Goal: Information Seeking & Learning: Learn about a topic

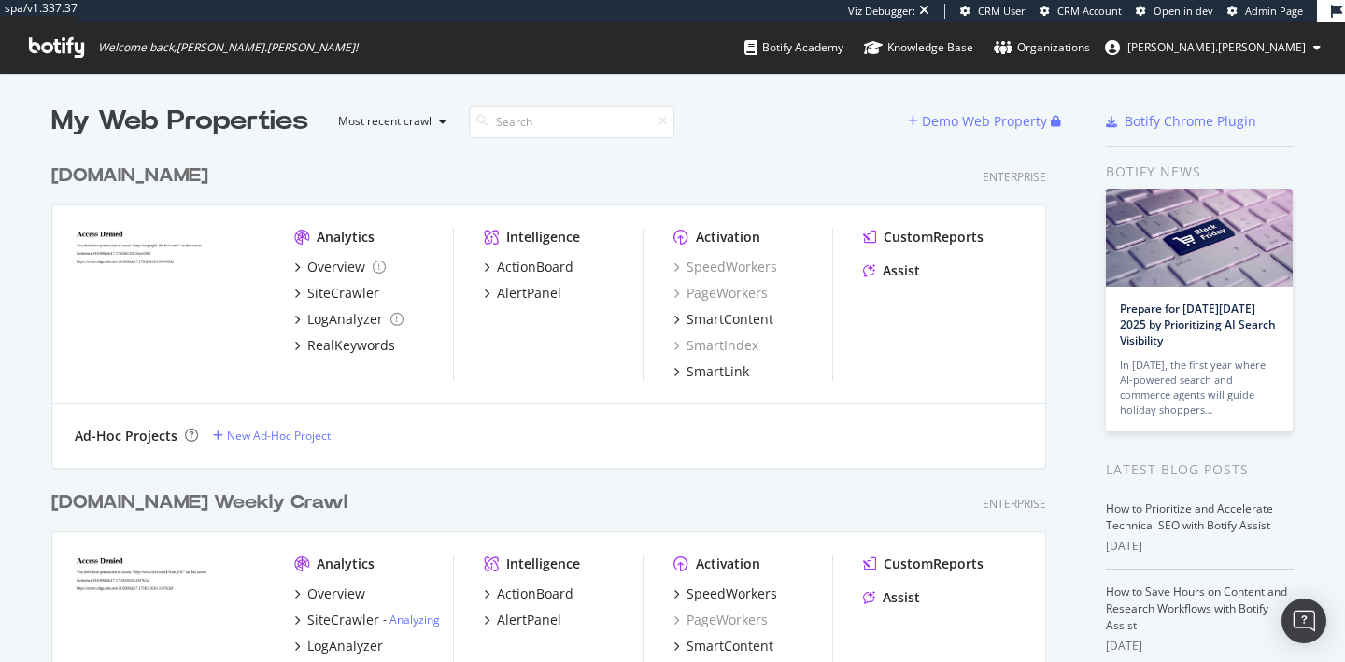
scroll to position [64, 0]
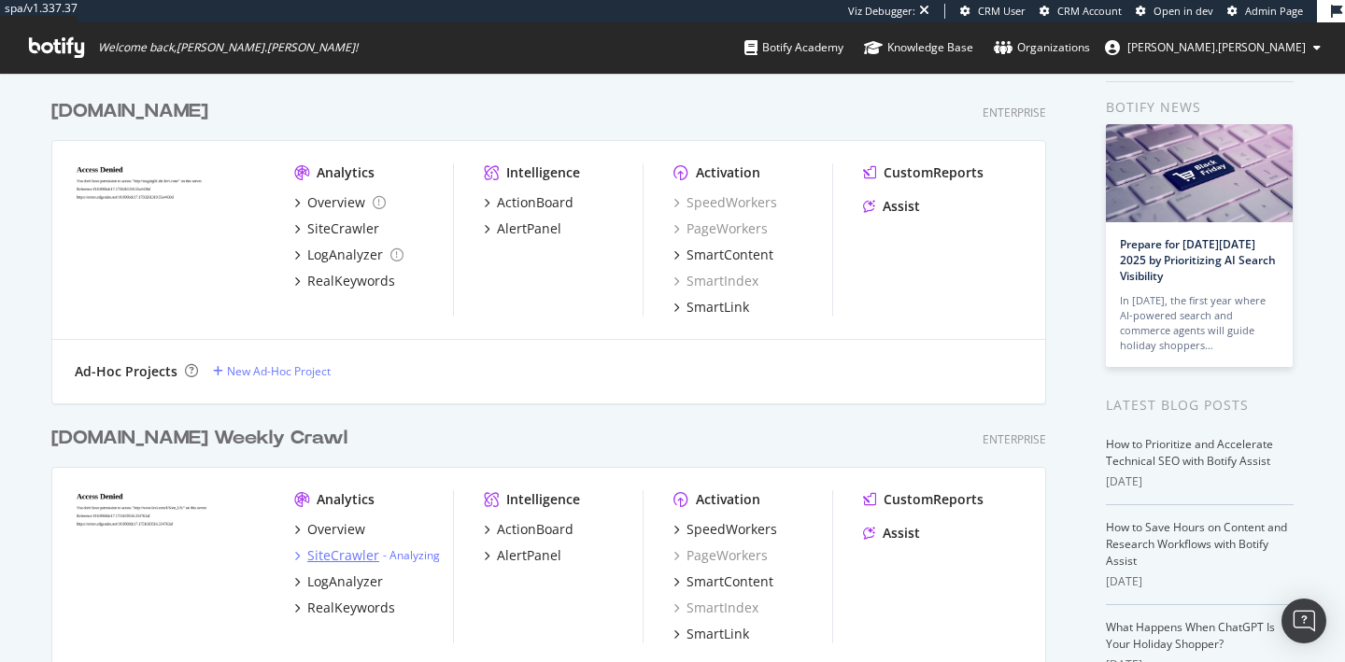
click at [333, 558] on div "SiteCrawler" at bounding box center [343, 556] width 72 height 19
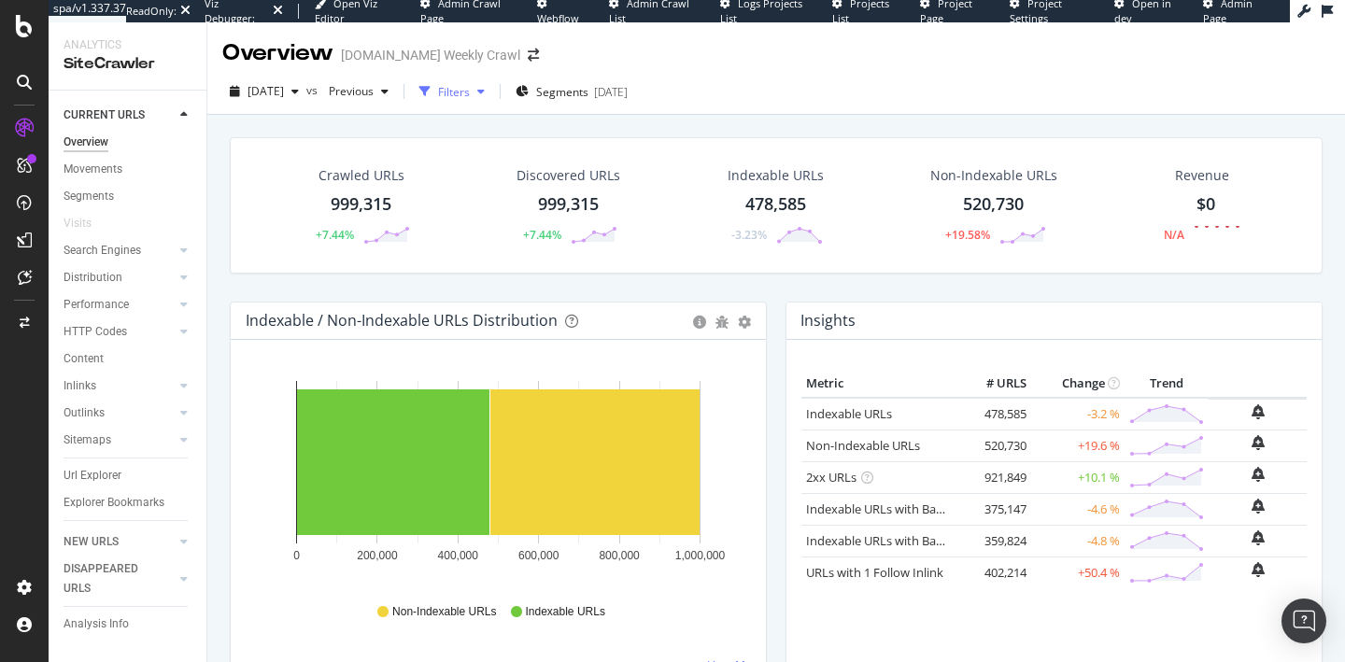
click at [470, 91] on div "Filters" at bounding box center [454, 92] width 32 height 16
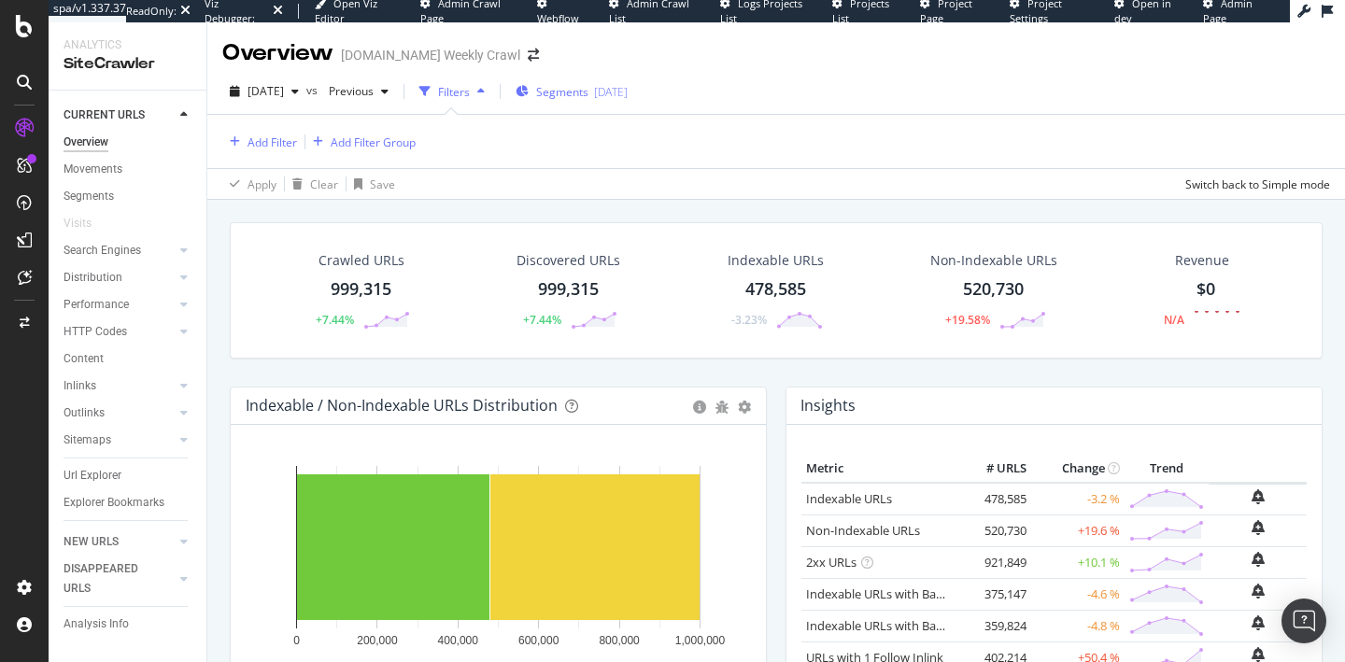
click at [628, 90] on div "[DATE]" at bounding box center [611, 92] width 34 height 16
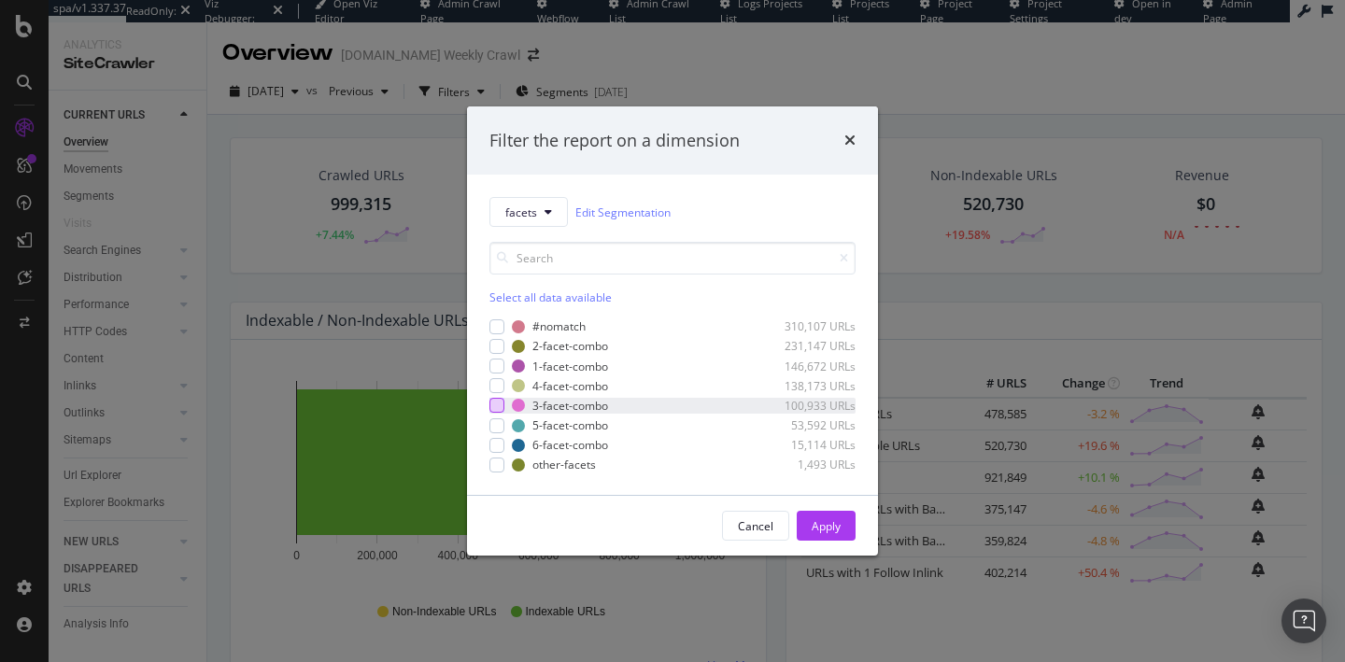
click at [490, 409] on div "modal" at bounding box center [497, 405] width 15 height 15
click at [498, 427] on div "modal" at bounding box center [497, 426] width 15 height 15
click at [494, 446] on div "modal" at bounding box center [497, 445] width 15 height 15
click at [492, 389] on div "modal" at bounding box center [497, 385] width 15 height 15
click at [493, 403] on icon "modal" at bounding box center [497, 405] width 8 height 9
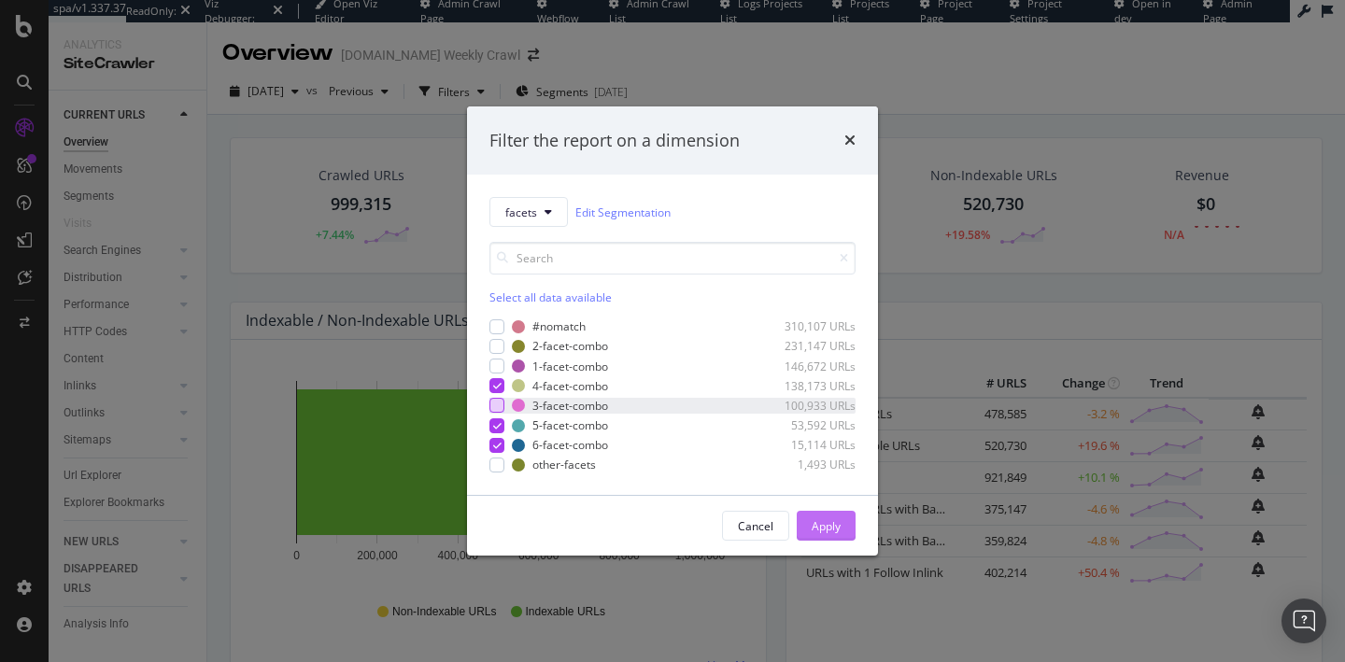
click at [821, 526] on div "Apply" at bounding box center [826, 526] width 29 height 16
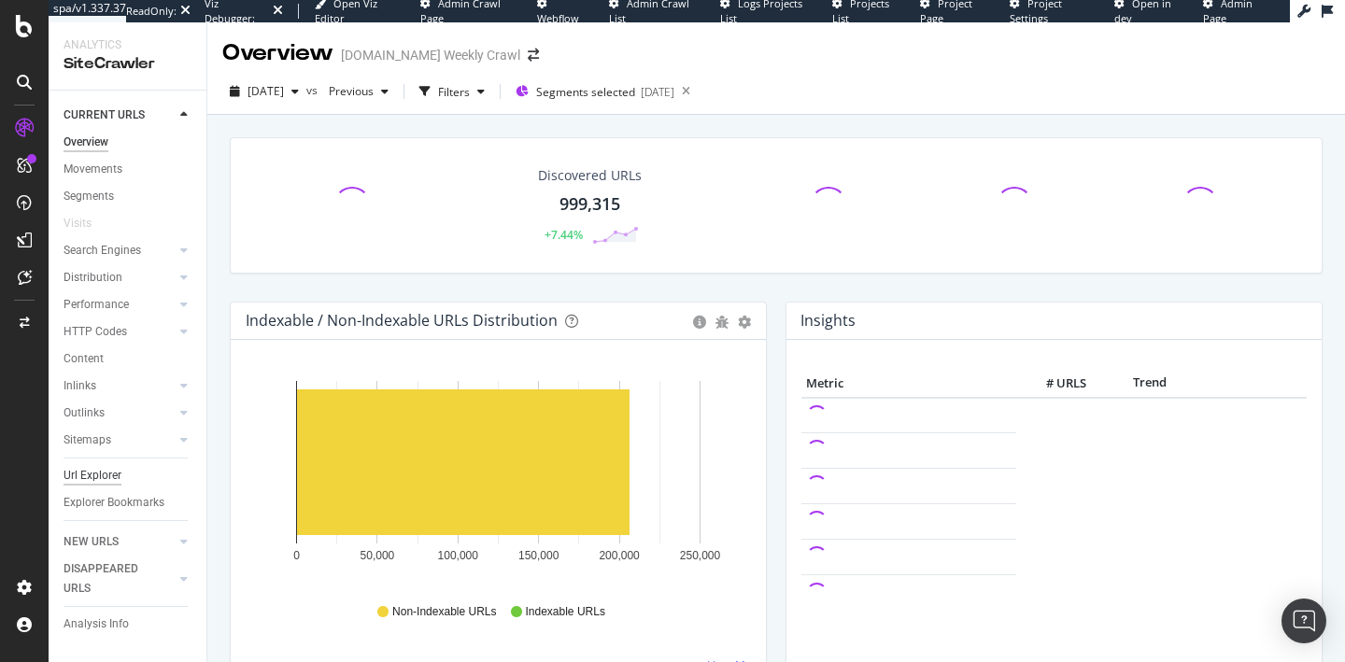
click at [96, 476] on div "Url Explorer" at bounding box center [93, 476] width 58 height 20
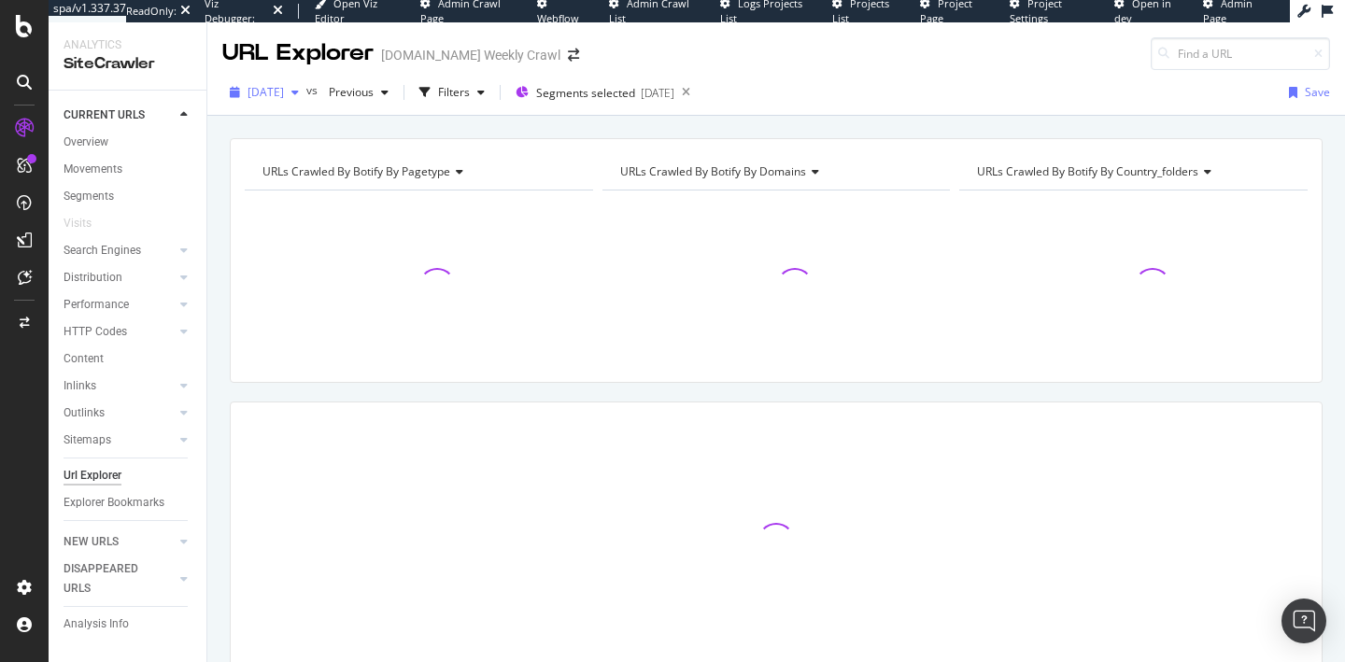
click at [284, 96] on span "[DATE]" at bounding box center [266, 92] width 36 height 16
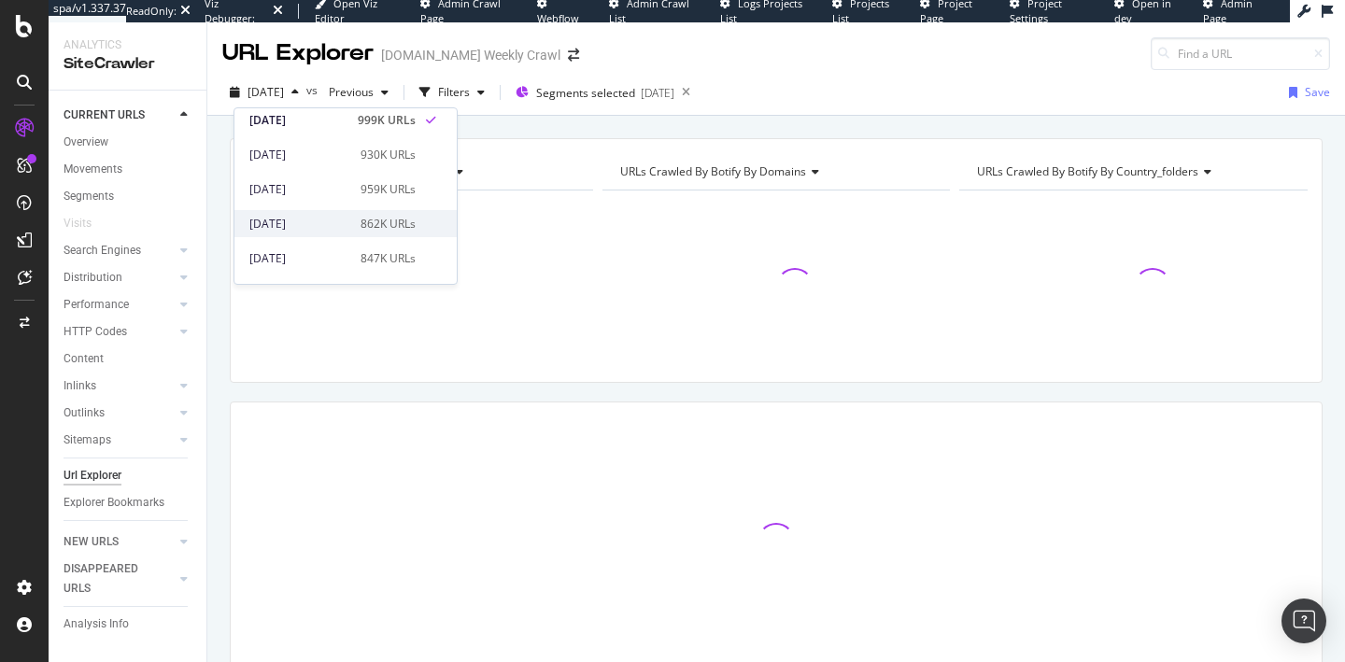
scroll to position [49, 0]
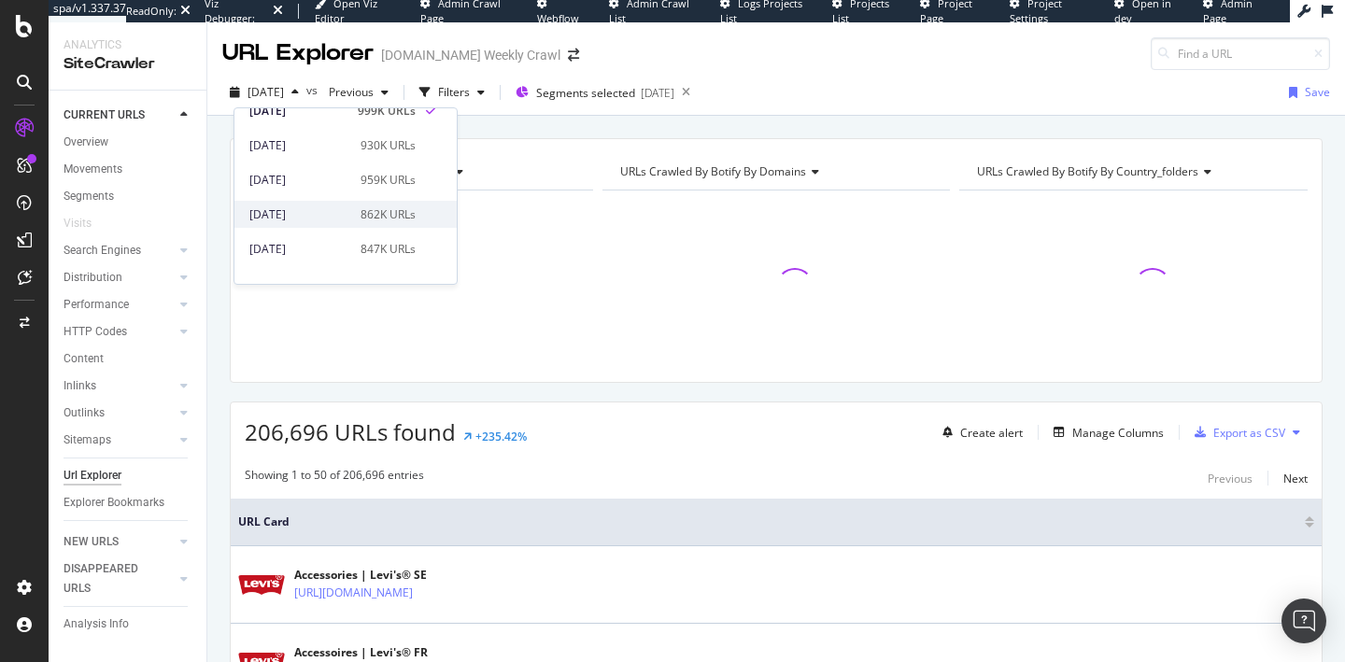
click at [320, 219] on div "[DATE]" at bounding box center [299, 214] width 100 height 17
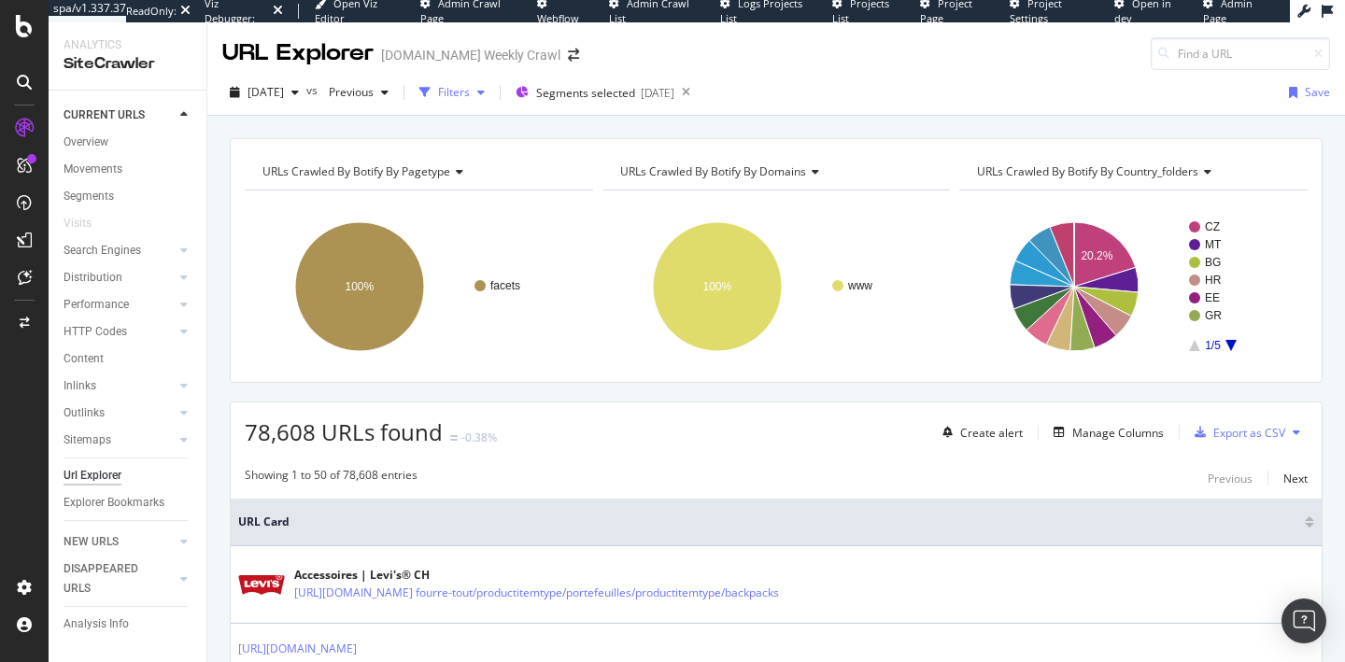
click at [470, 89] on div "Filters" at bounding box center [454, 92] width 32 height 16
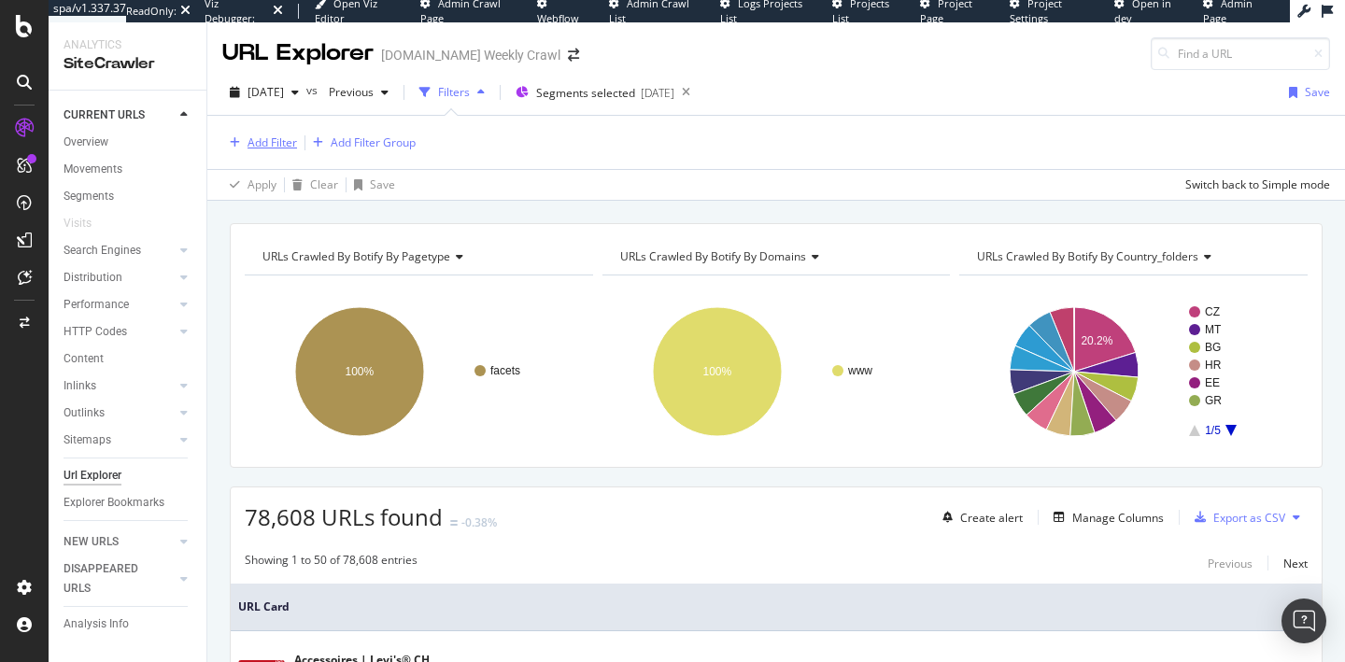
click at [259, 149] on div "Add Filter" at bounding box center [273, 143] width 50 height 16
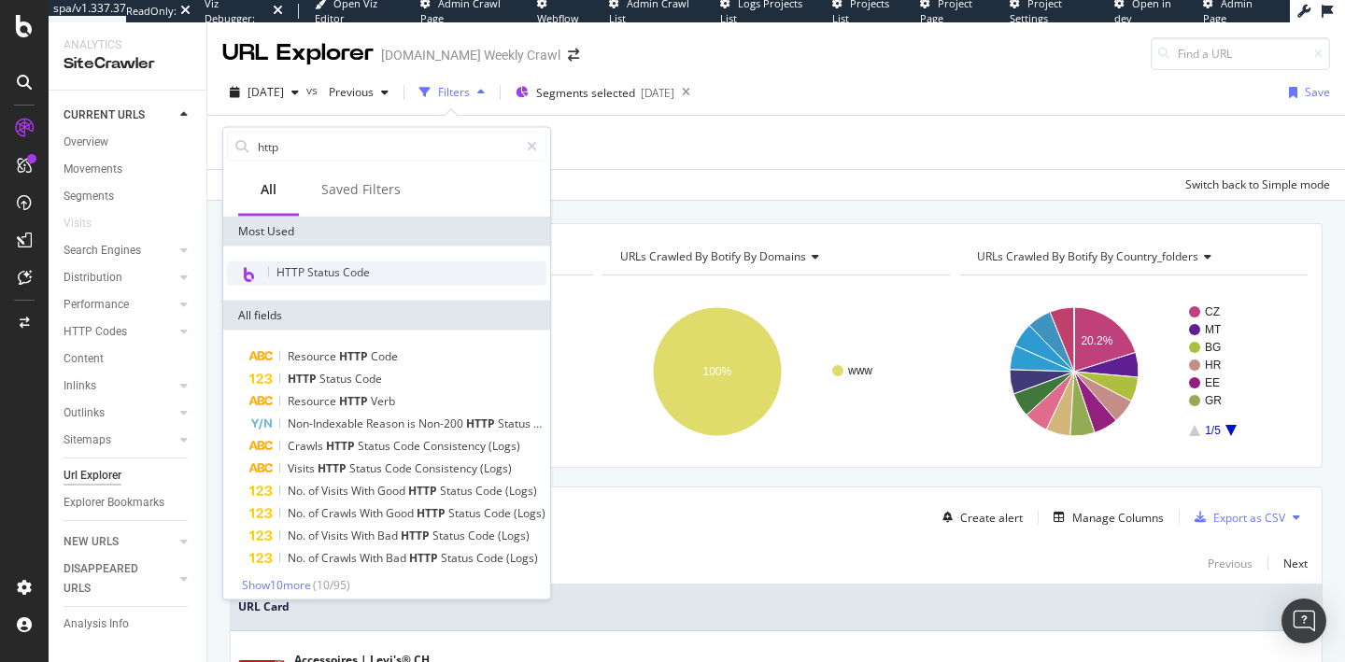
type input "http"
click at [306, 271] on span "HTTP Status Code" at bounding box center [323, 272] width 93 height 16
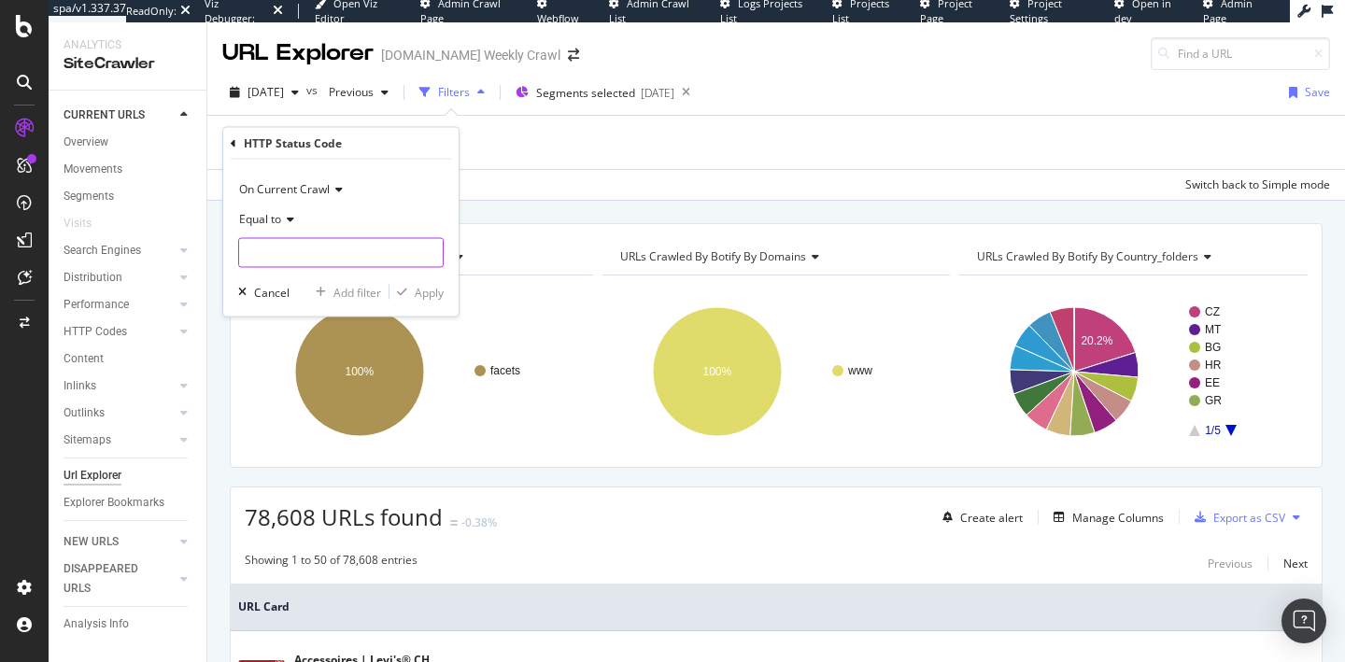
click at [302, 255] on input "number" at bounding box center [341, 253] width 206 height 30
type input "200"
click at [414, 268] on div "200 778,054 URLS" at bounding box center [342, 278] width 207 height 20
click at [421, 291] on div "Apply" at bounding box center [429, 292] width 29 height 16
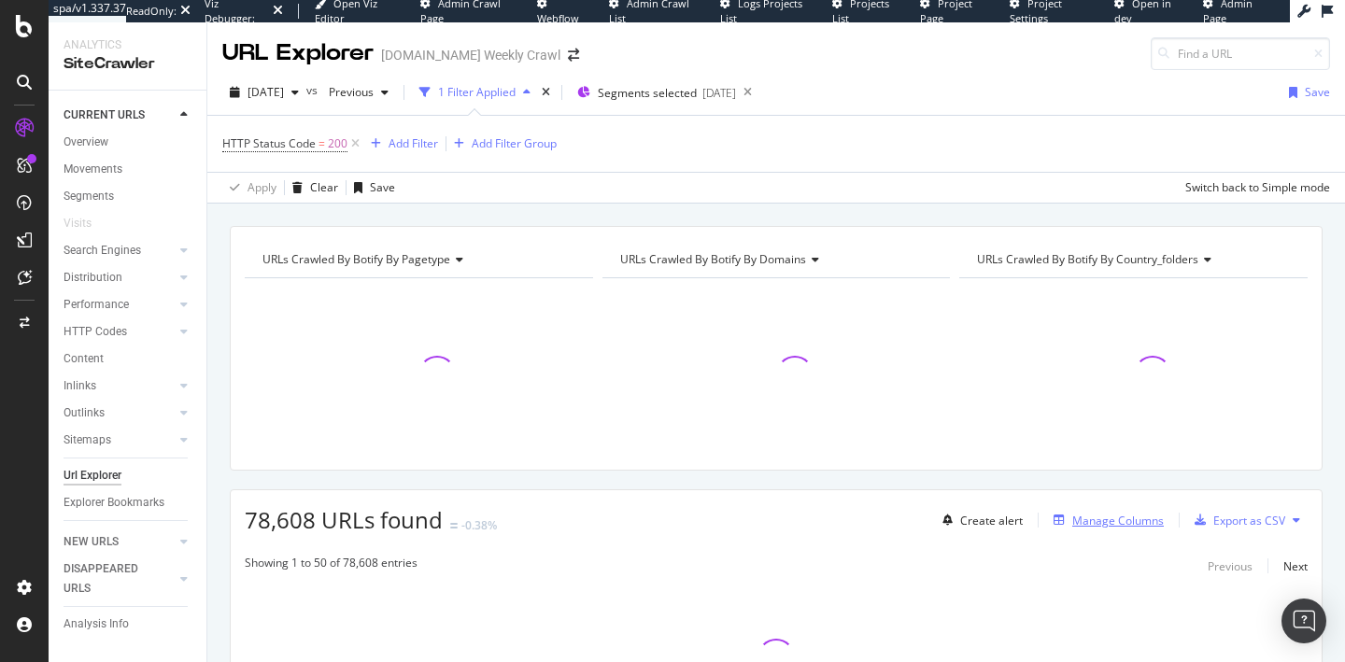
click at [1126, 518] on div "Manage Columns" at bounding box center [1118, 521] width 92 height 16
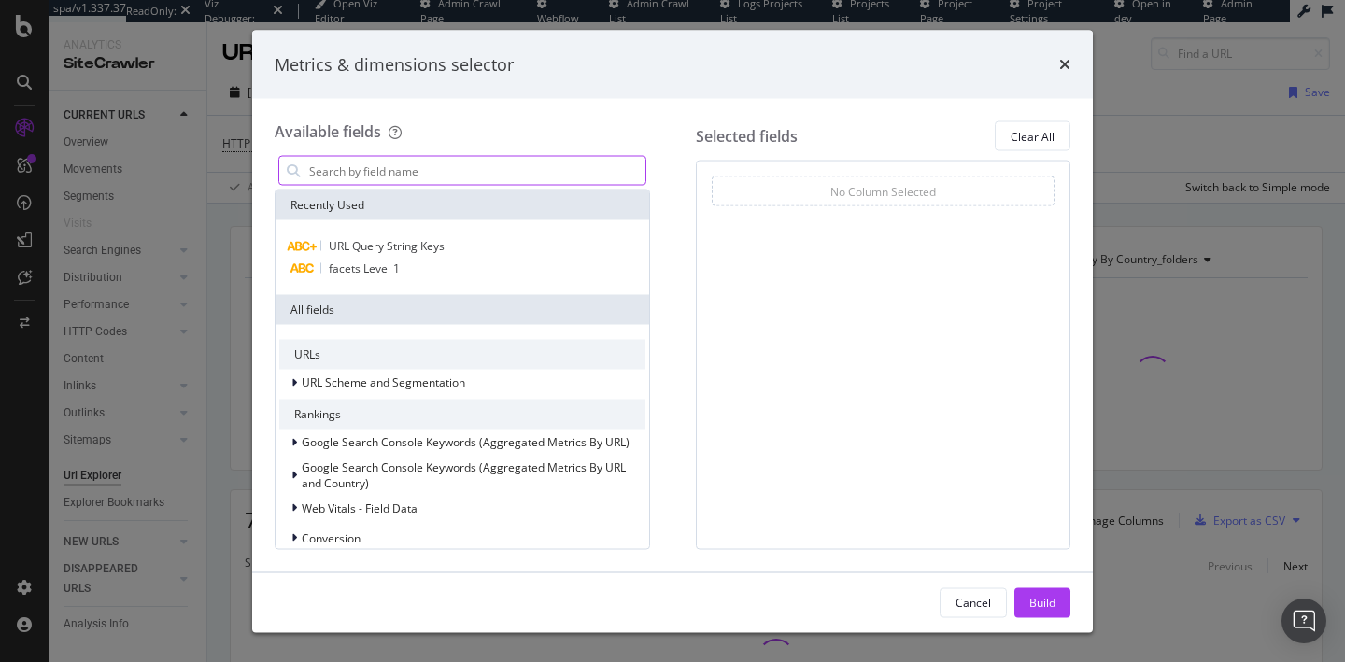
click at [491, 165] on input "modal" at bounding box center [476, 171] width 338 height 28
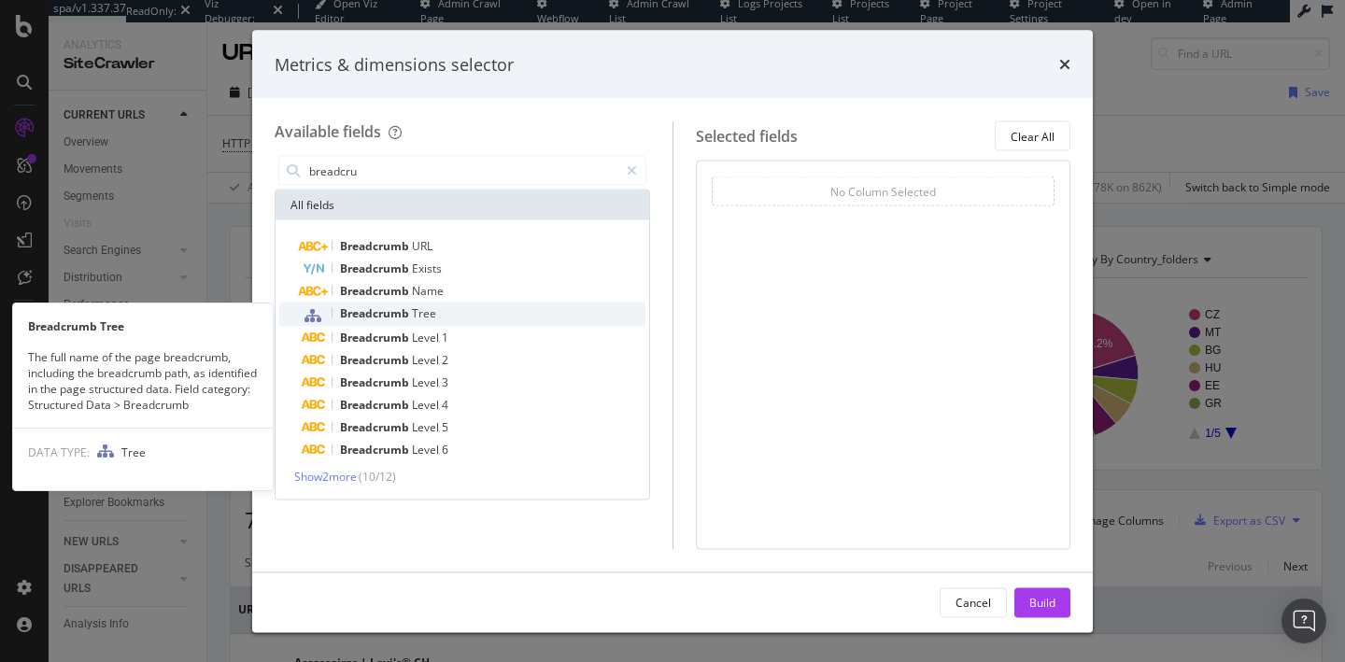
type input "breadcru"
click at [484, 313] on div "Breadcrumb Tree" at bounding box center [474, 315] width 344 height 24
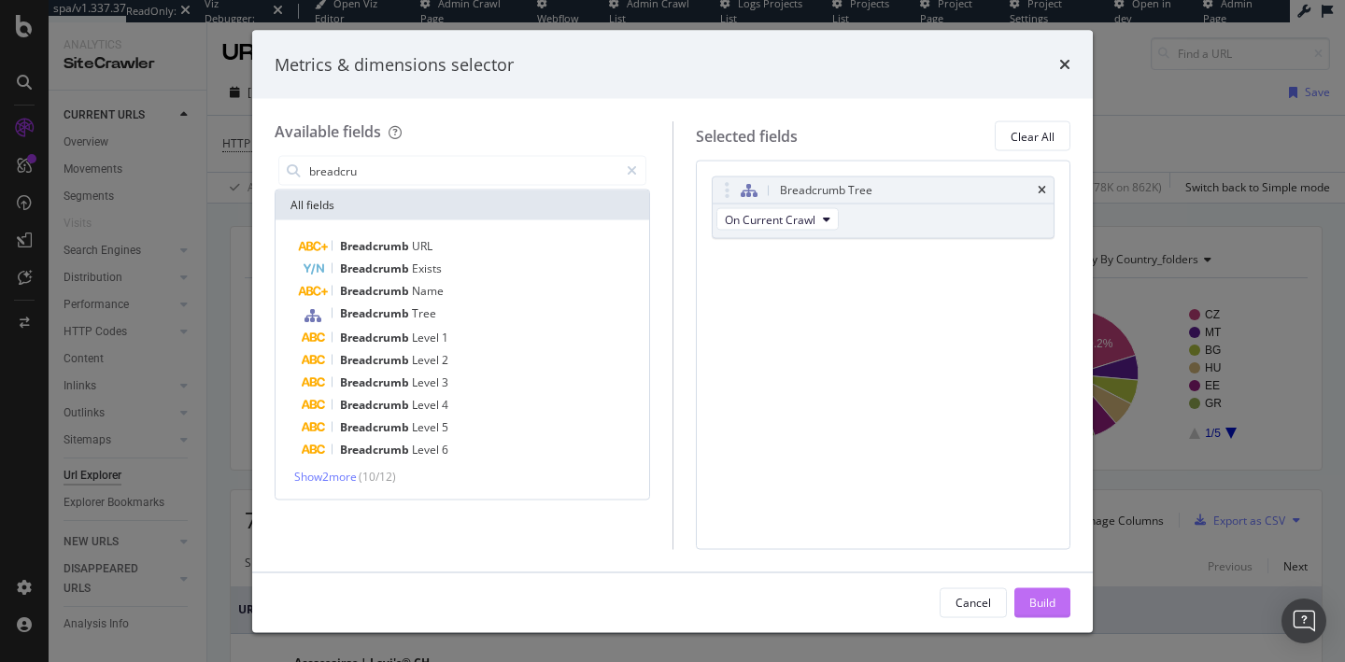
click at [1042, 588] on button "Build" at bounding box center [1043, 603] width 56 height 30
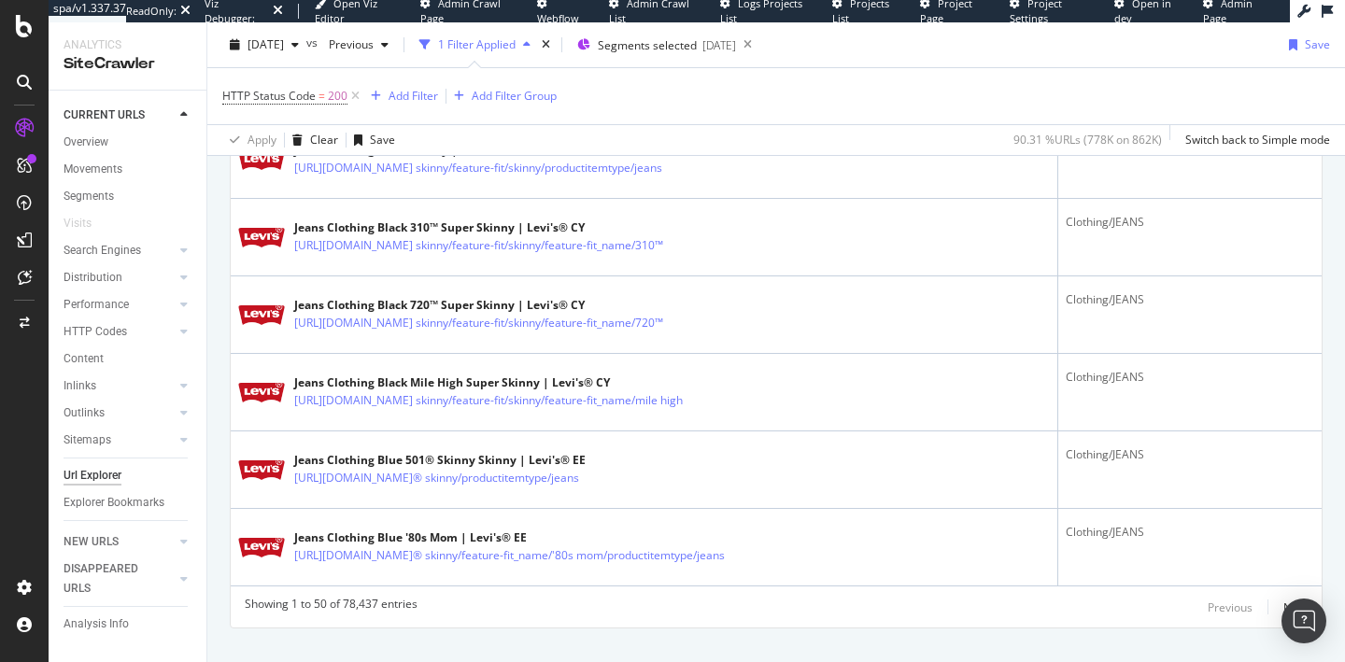
scroll to position [3927, 0]
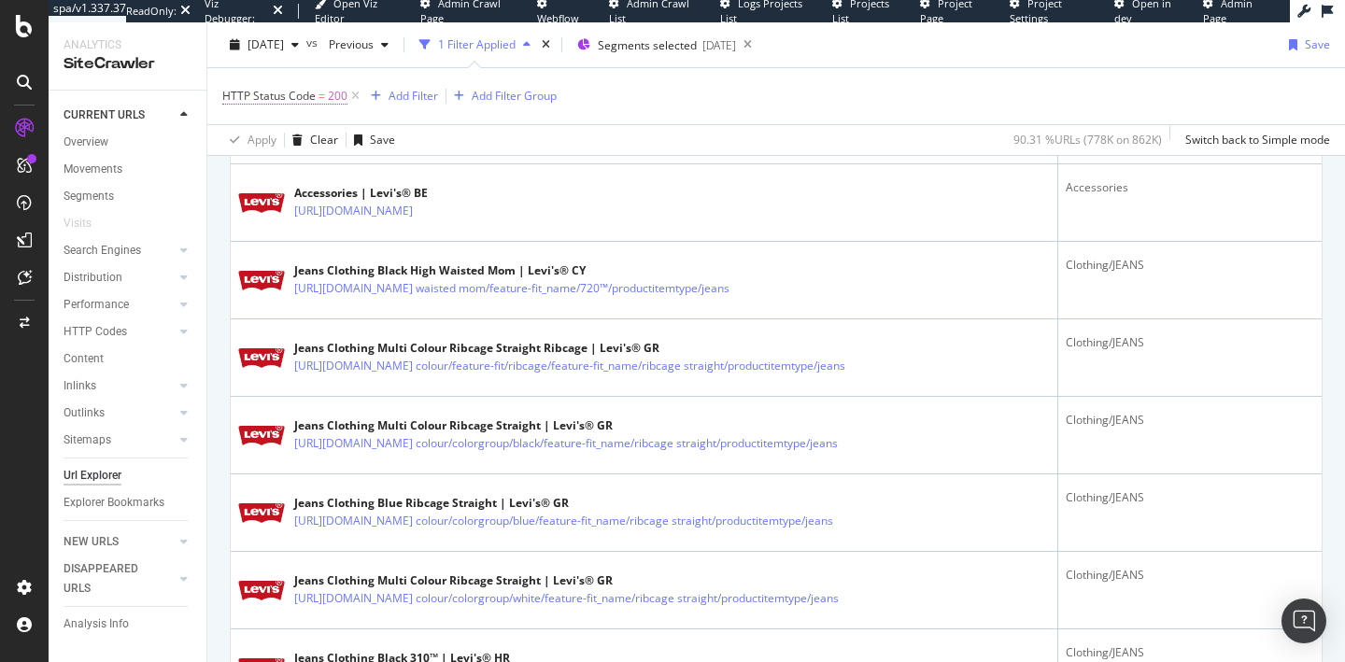
scroll to position [2301, 0]
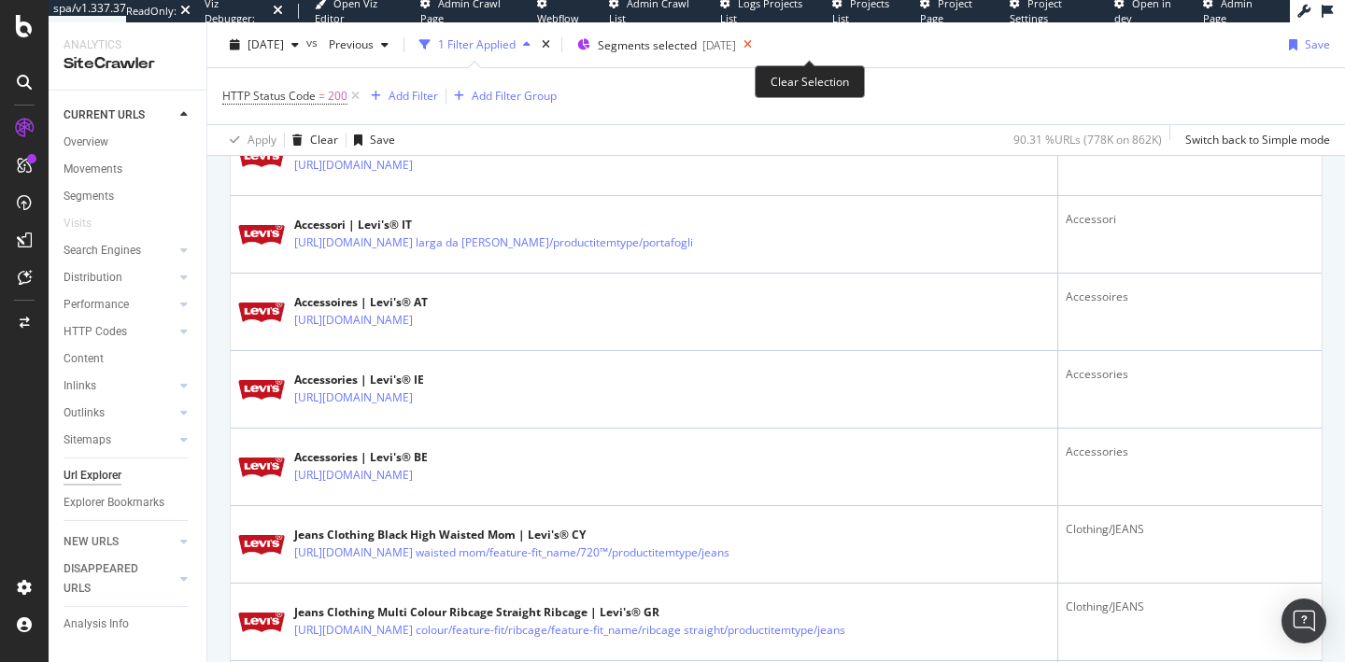
click at [760, 46] on icon at bounding box center [747, 45] width 23 height 26
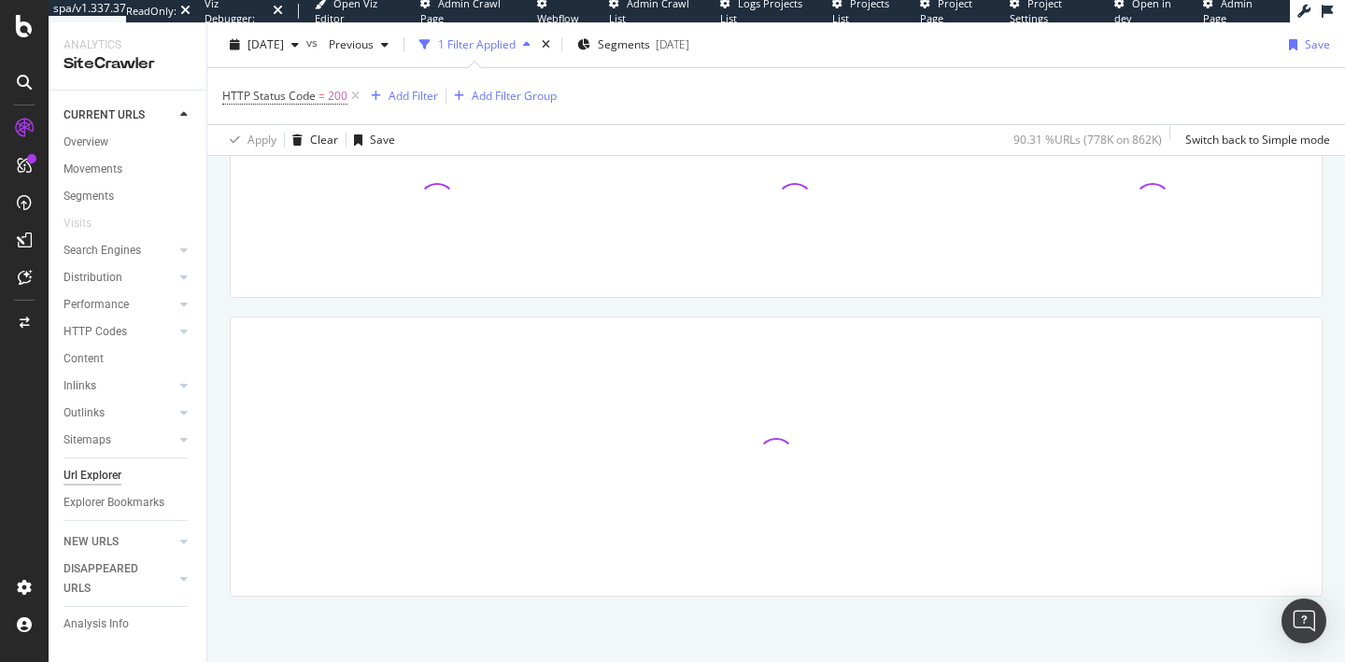
scroll to position [173, 0]
click at [401, 95] on div "Add Filter" at bounding box center [414, 96] width 50 height 16
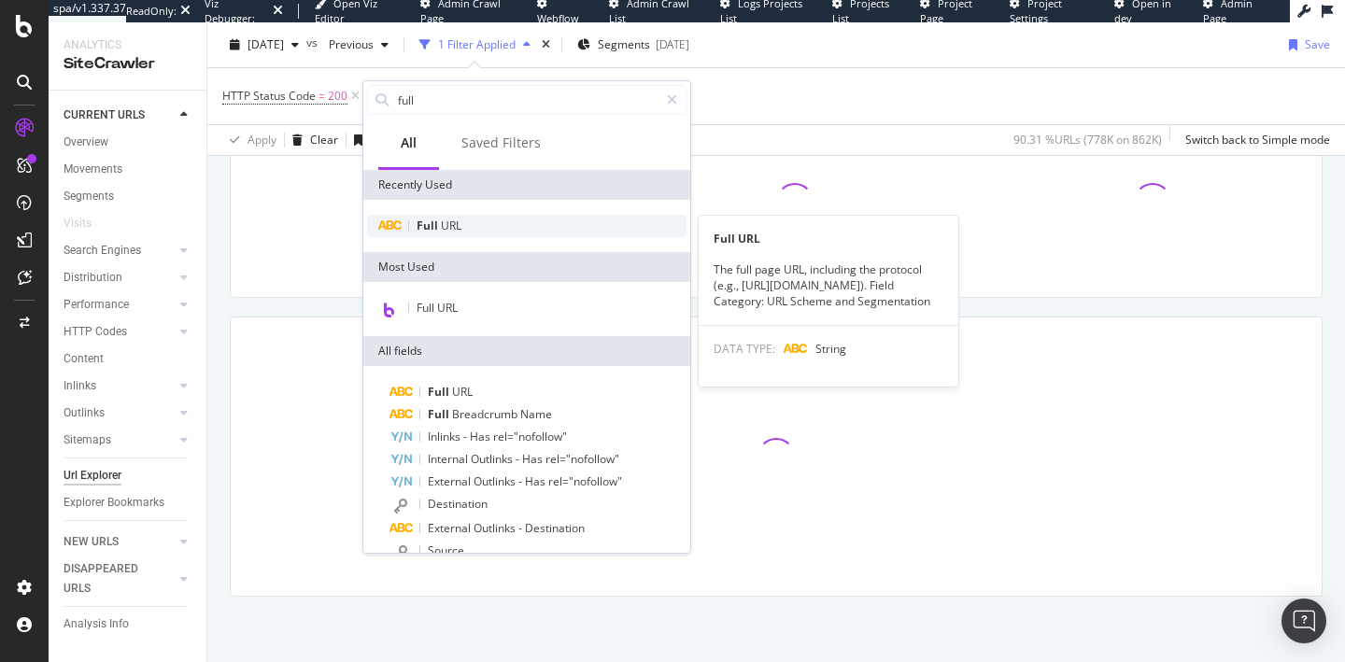
type input "full"
click at [461, 220] on span "URL" at bounding box center [451, 226] width 21 height 16
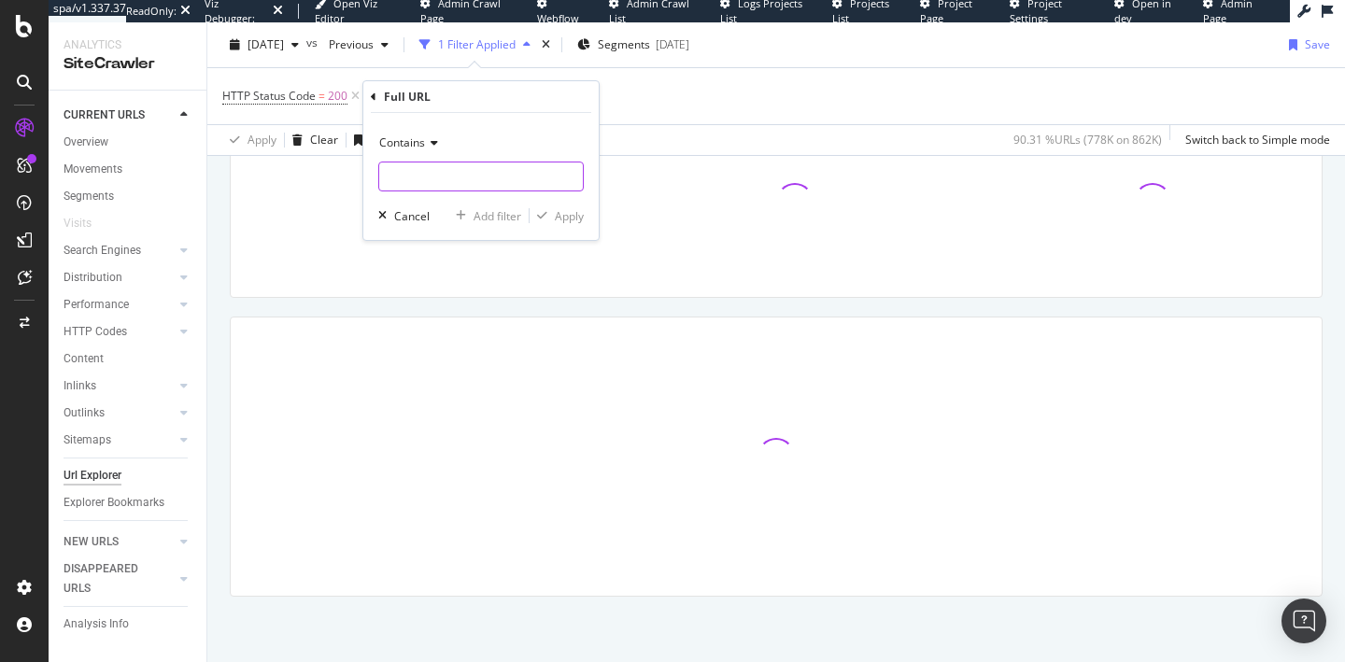
click at [424, 178] on input "text" at bounding box center [481, 177] width 204 height 30
paste input "[URL][DOMAIN_NAME]"
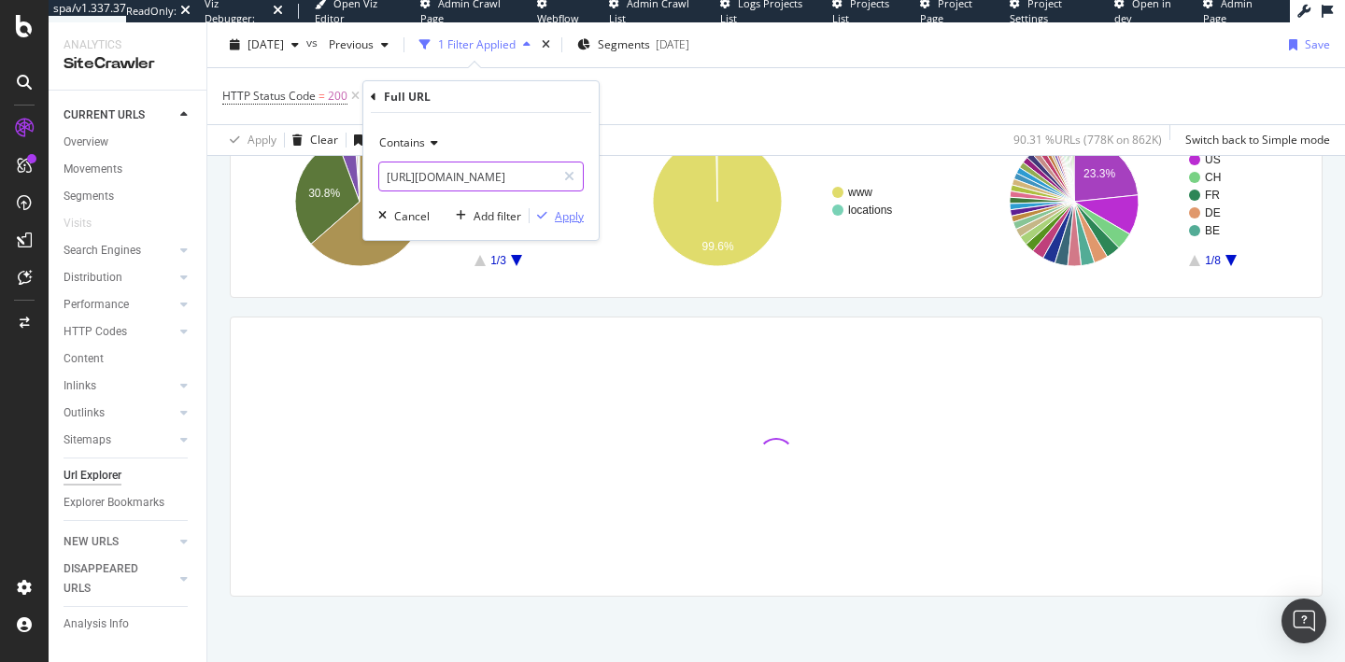
type input "[URL][DOMAIN_NAME]"
click at [561, 217] on div "Apply" at bounding box center [569, 216] width 29 height 16
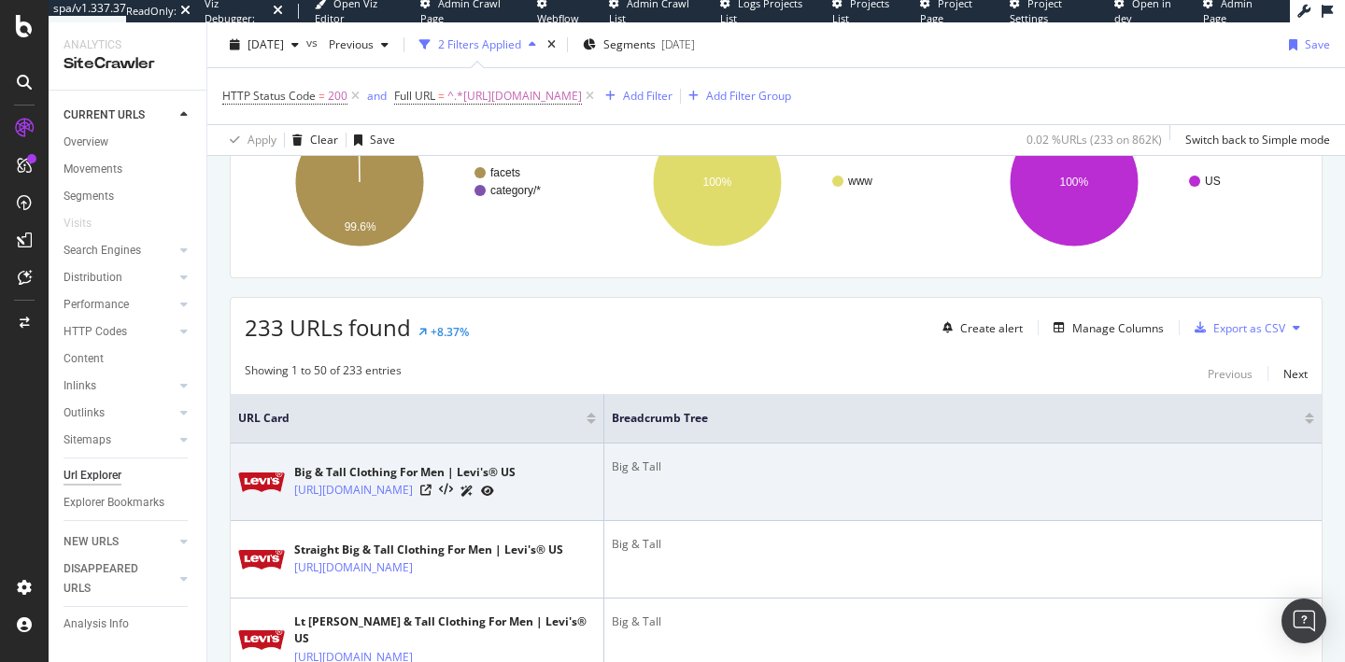
scroll to position [211, 0]
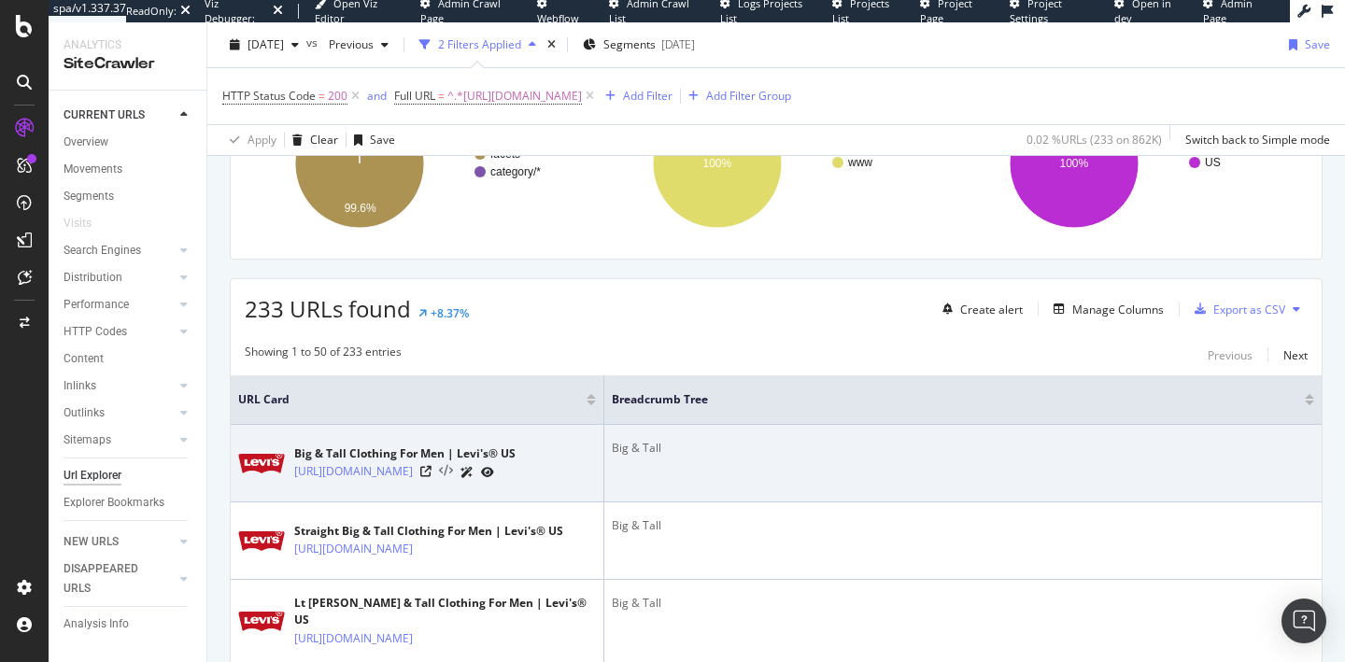
click at [453, 476] on icon at bounding box center [446, 471] width 14 height 13
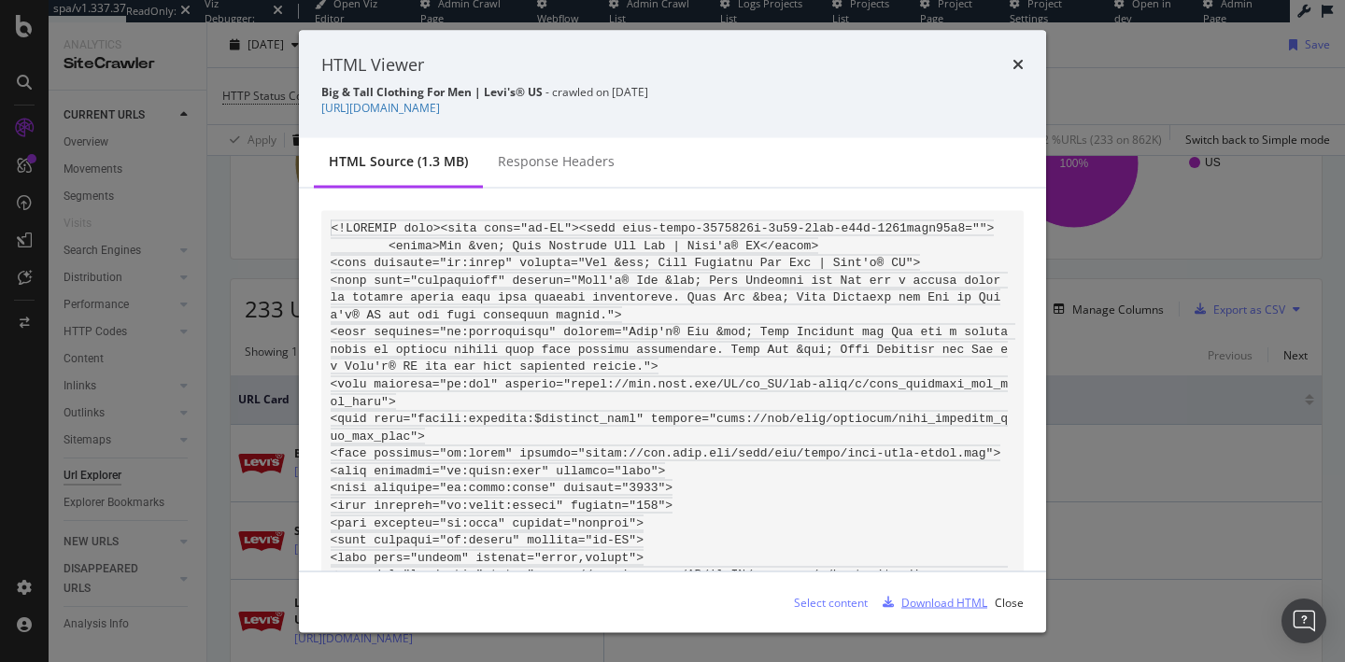
click at [934, 605] on div "Download HTML" at bounding box center [945, 602] width 86 height 16
click at [1021, 64] on icon "times" at bounding box center [1018, 64] width 11 height 15
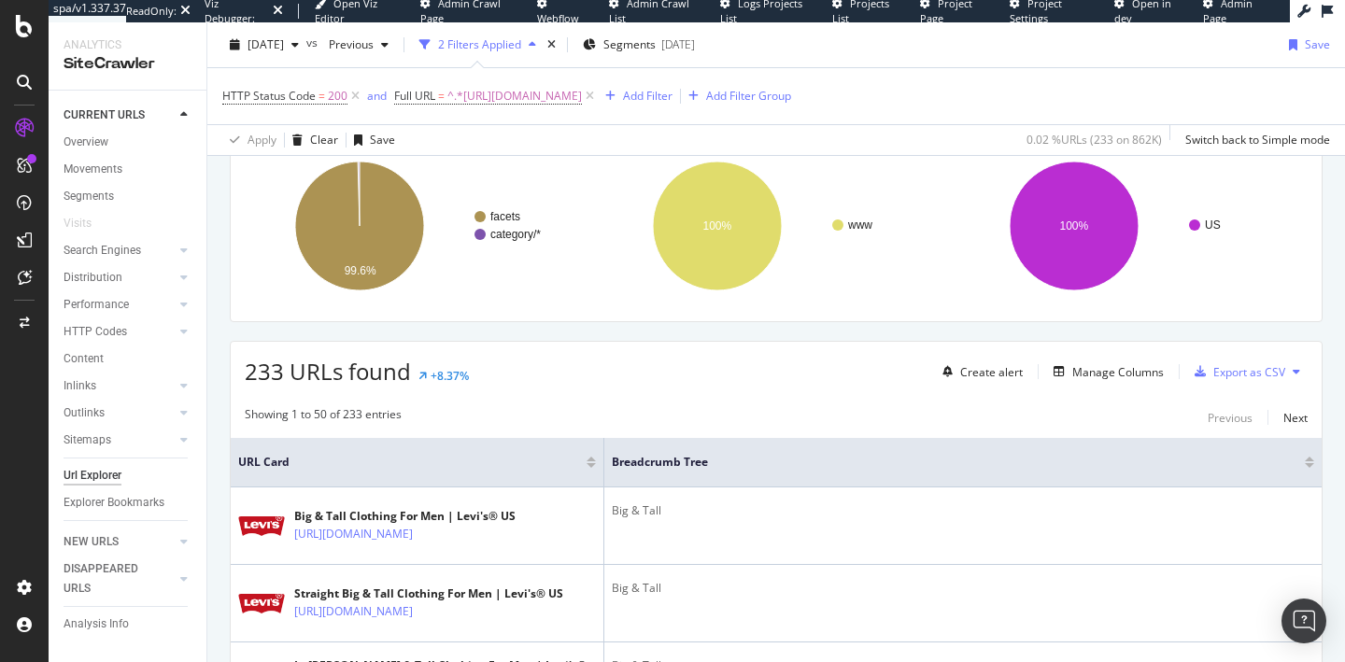
scroll to position [0, 0]
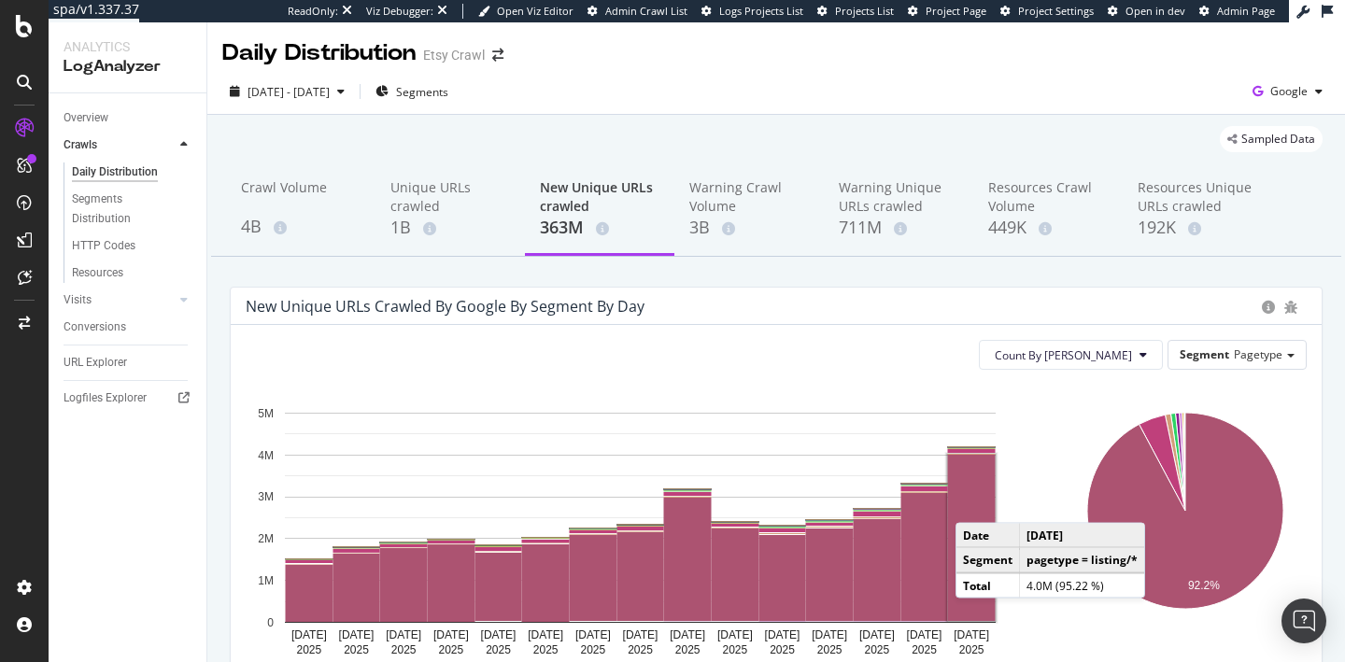
click at [974, 504] on rect "A chart." at bounding box center [972, 538] width 48 height 166
